Goal: Obtain resource: Download file/media

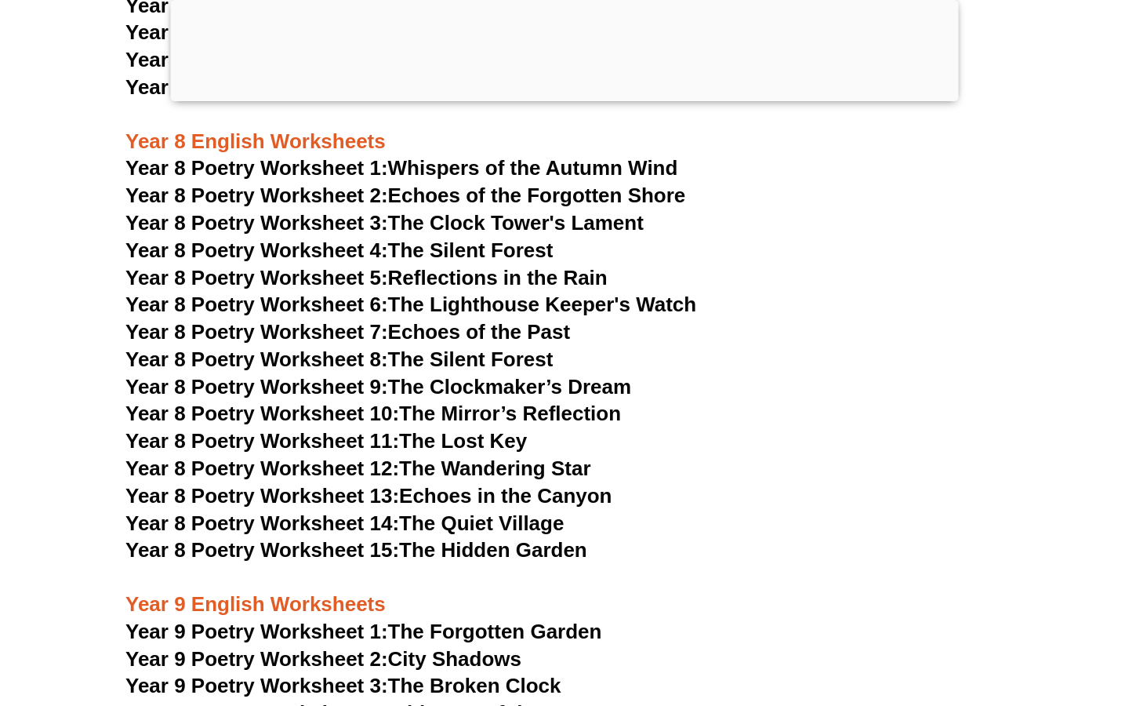
scroll to position [10431, 0]
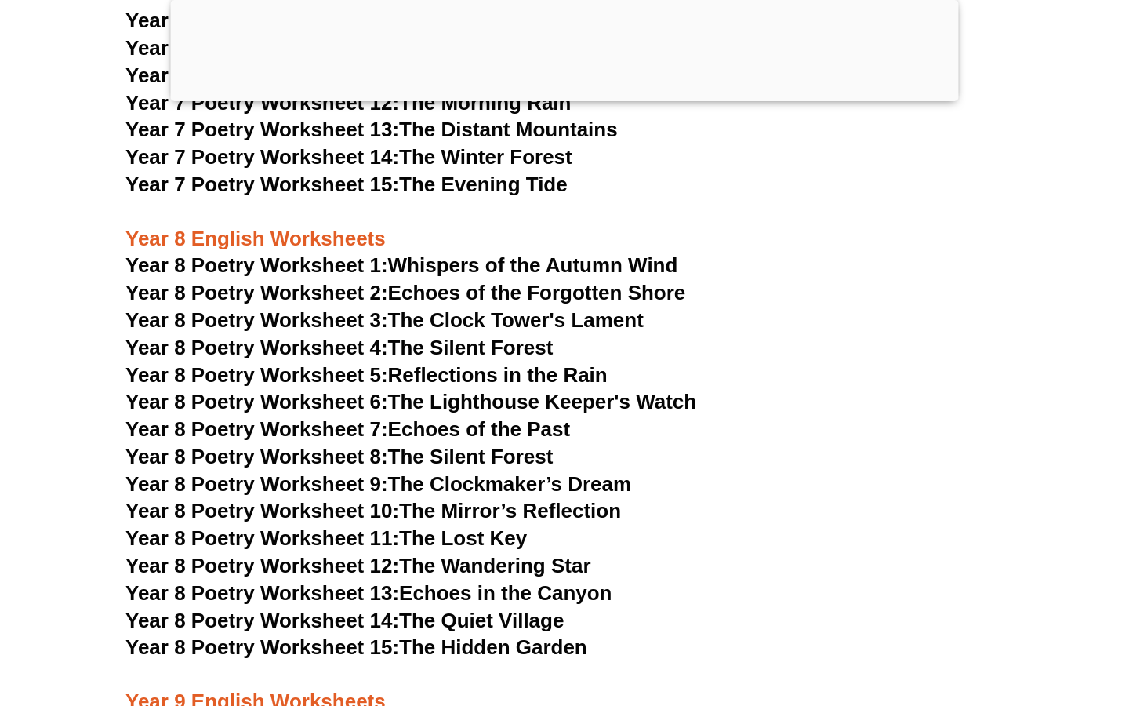
scroll to position [10340, 0]
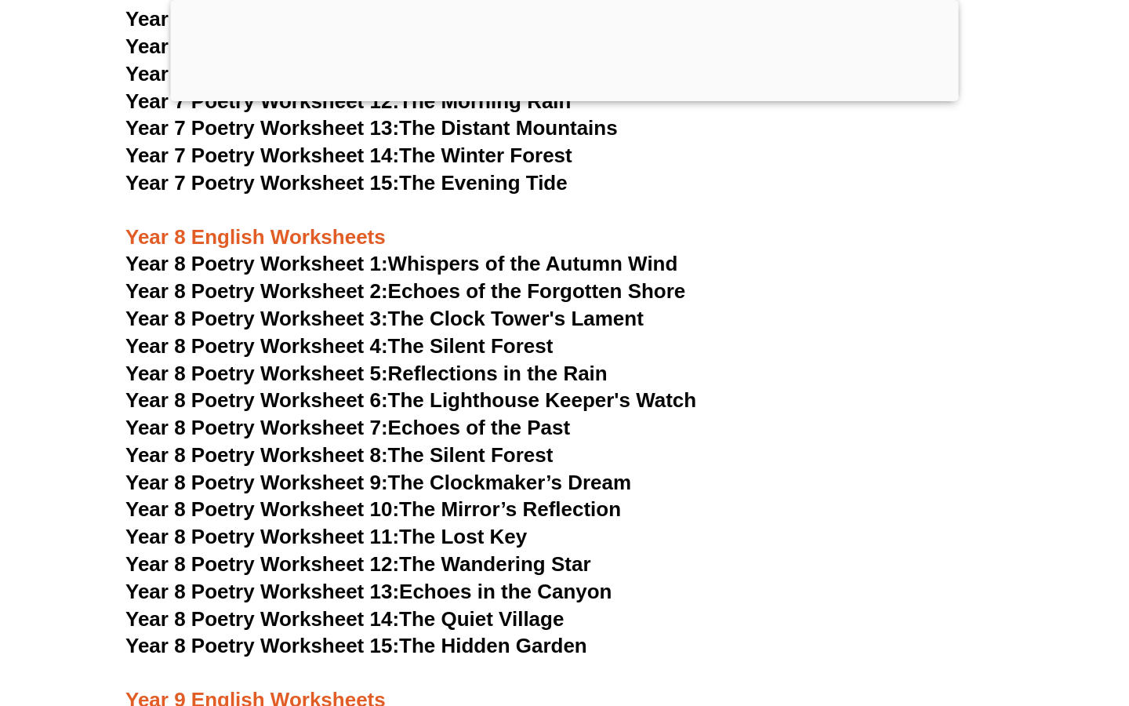
click at [584, 252] on link "Year 8 Poetry Worksheet 1: Whispers of the Autumn Wind" at bounding box center [401, 264] width 552 height 24
click at [764, 361] on h3 "Year 8 Poetry Worksheet 5: Reflections in the Rain" at bounding box center [564, 374] width 878 height 27
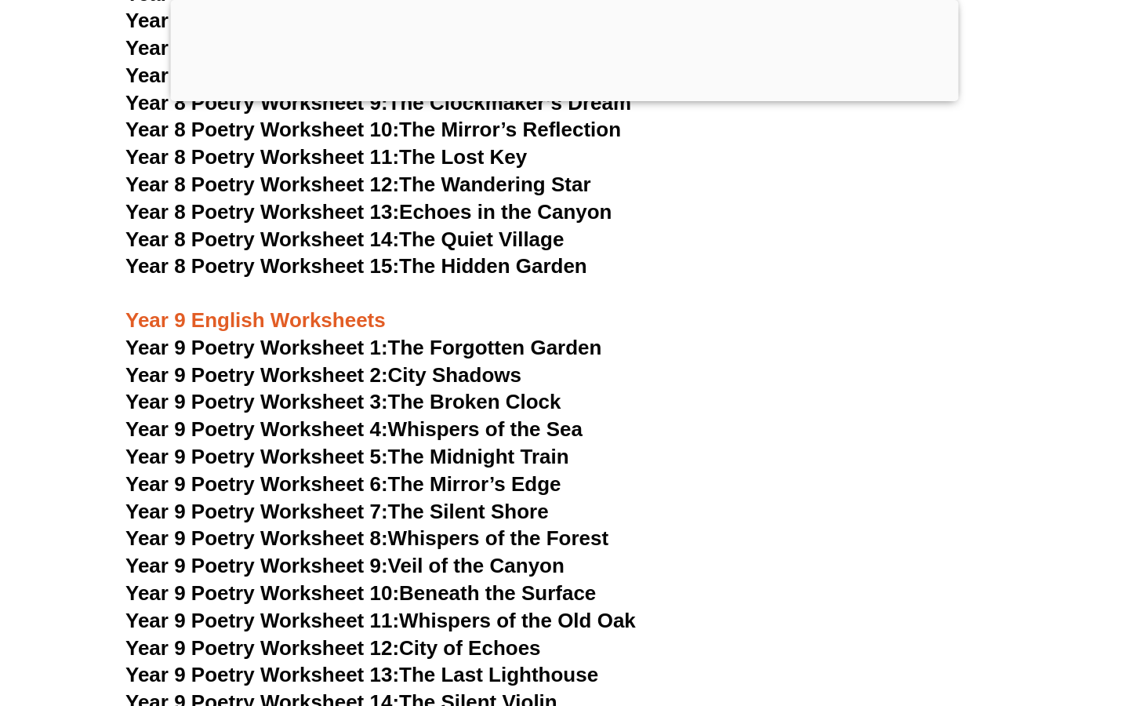
scroll to position [10795, 0]
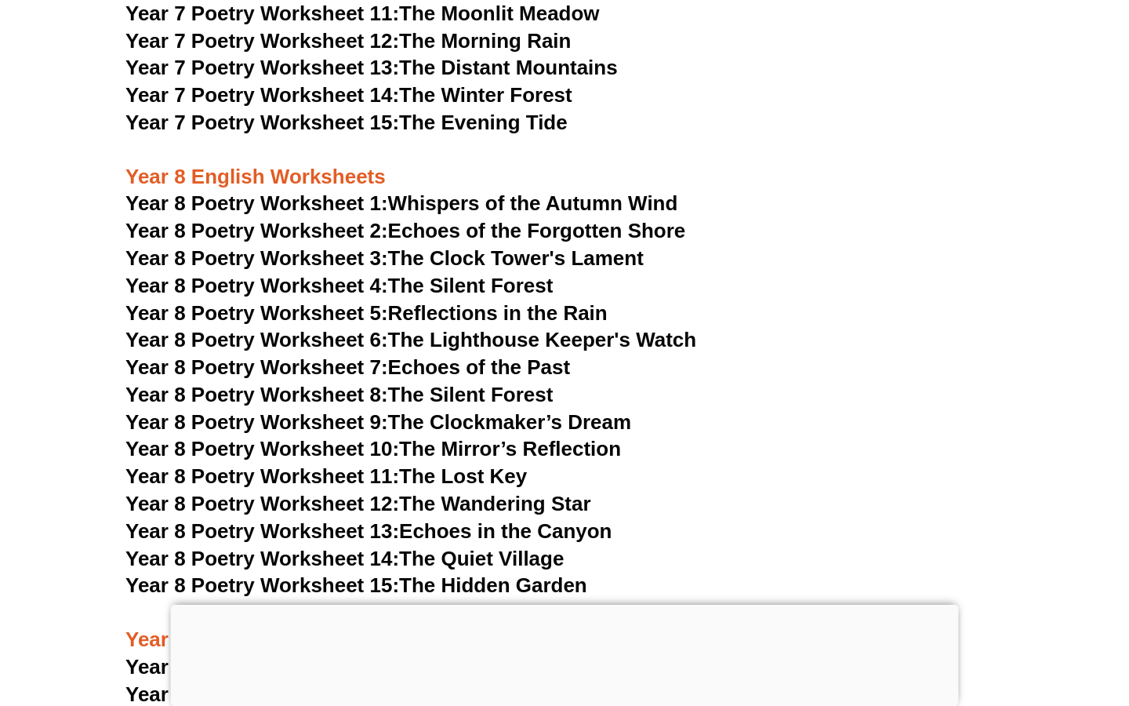
scroll to position [10181, 0]
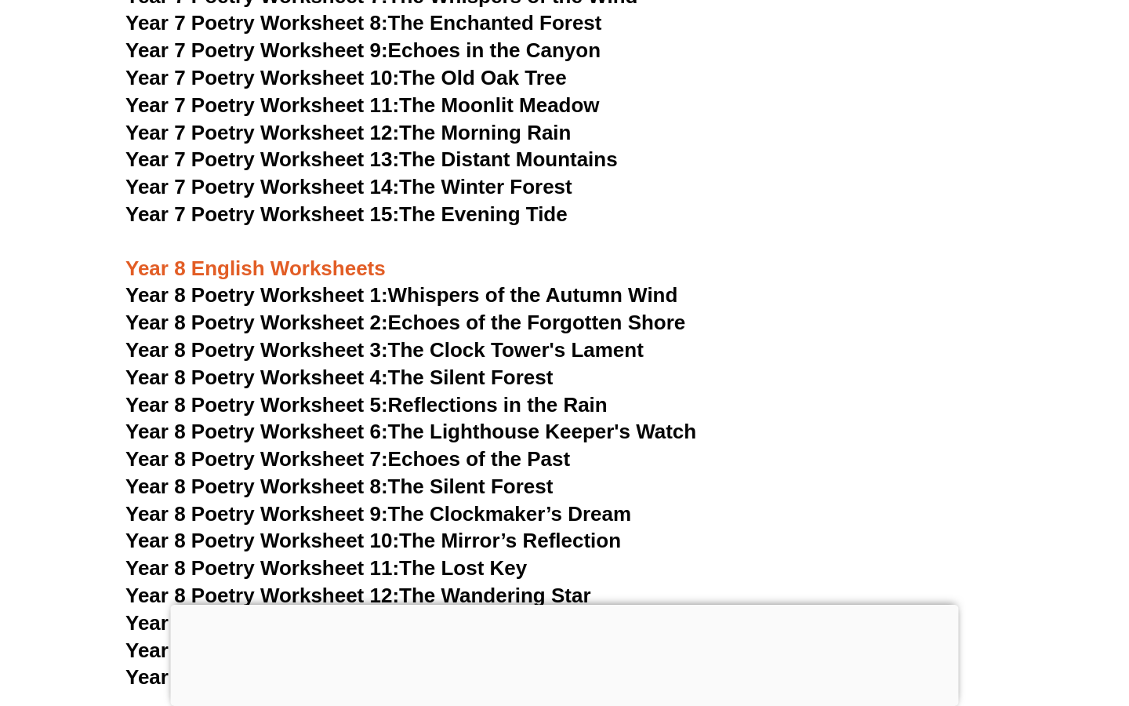
click at [584, 283] on link "Year 8 Poetry Worksheet 1: Whispers of the Autumn Wind" at bounding box center [401, 295] width 552 height 24
